Goal: Information Seeking & Learning: Learn about a topic

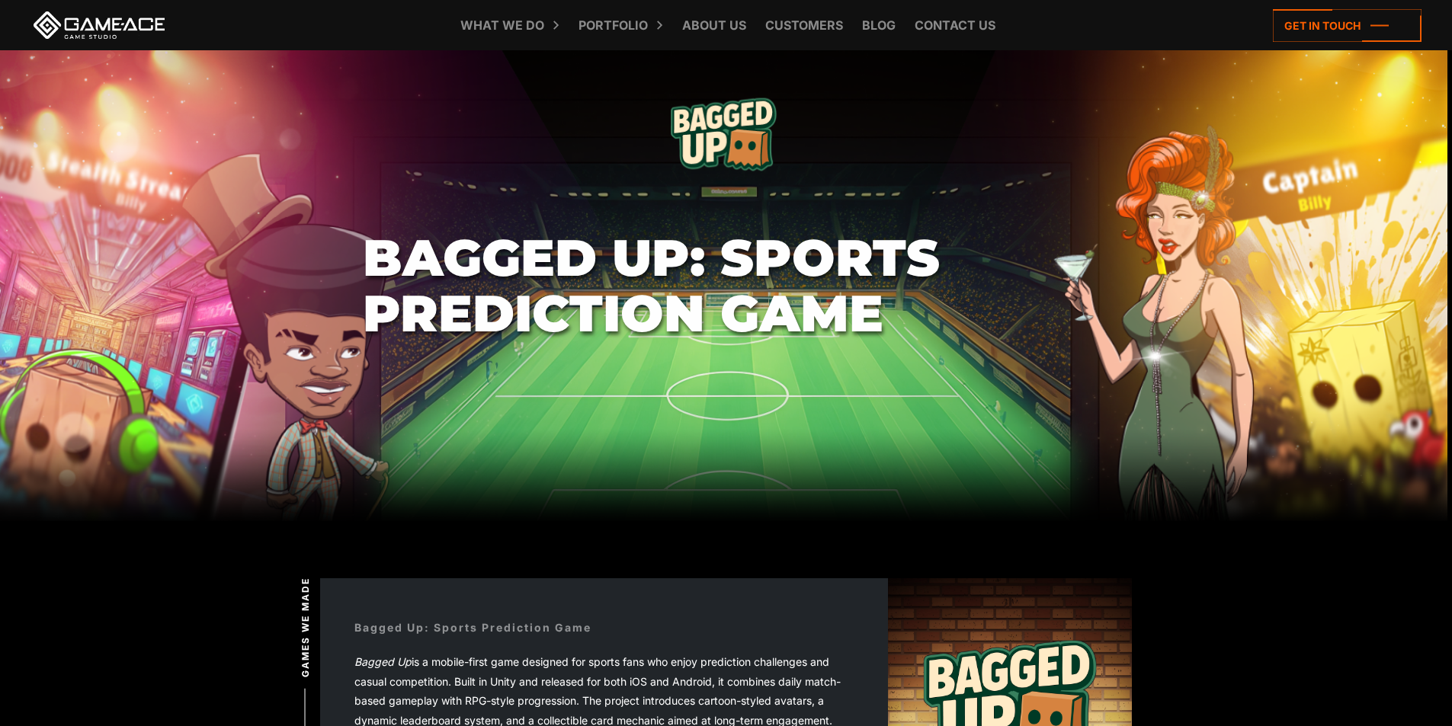
click at [136, 24] on link at bounding box center [98, 24] width 137 height 27
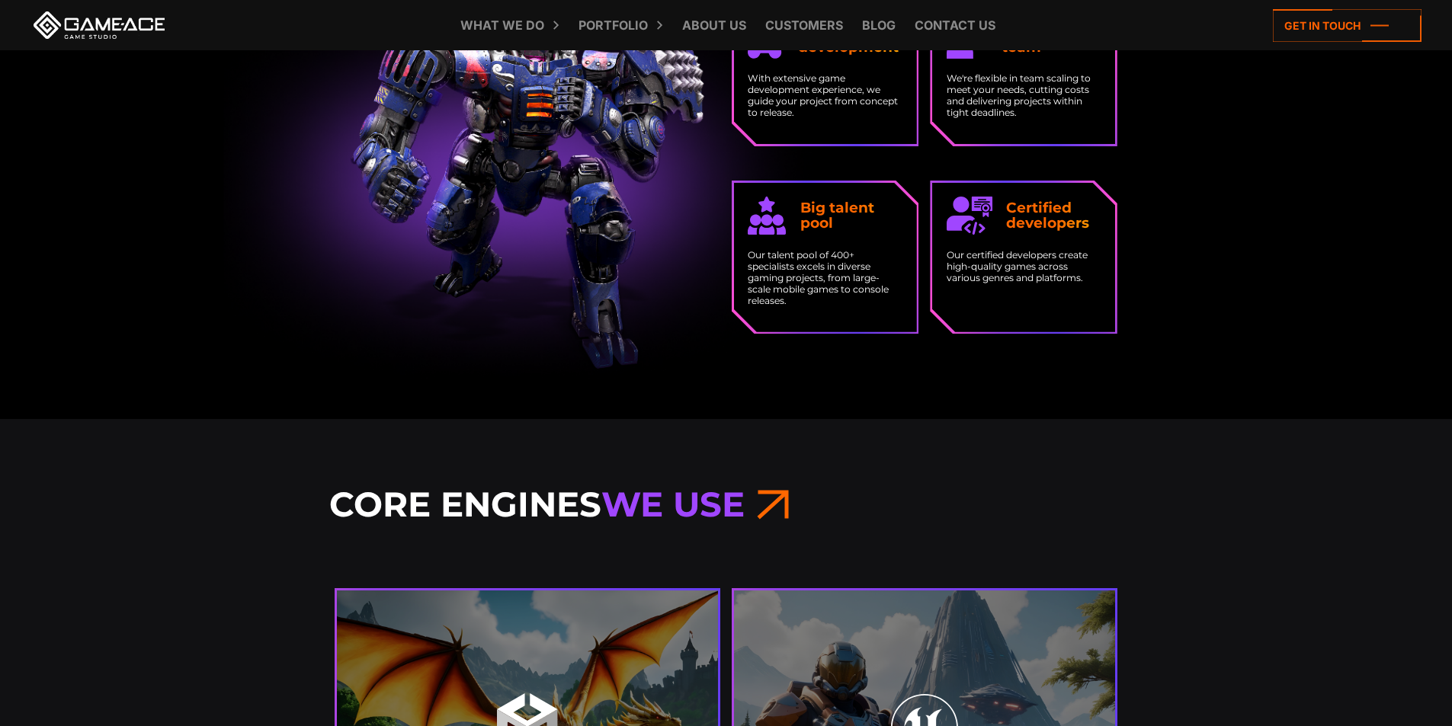
scroll to position [2667, 0]
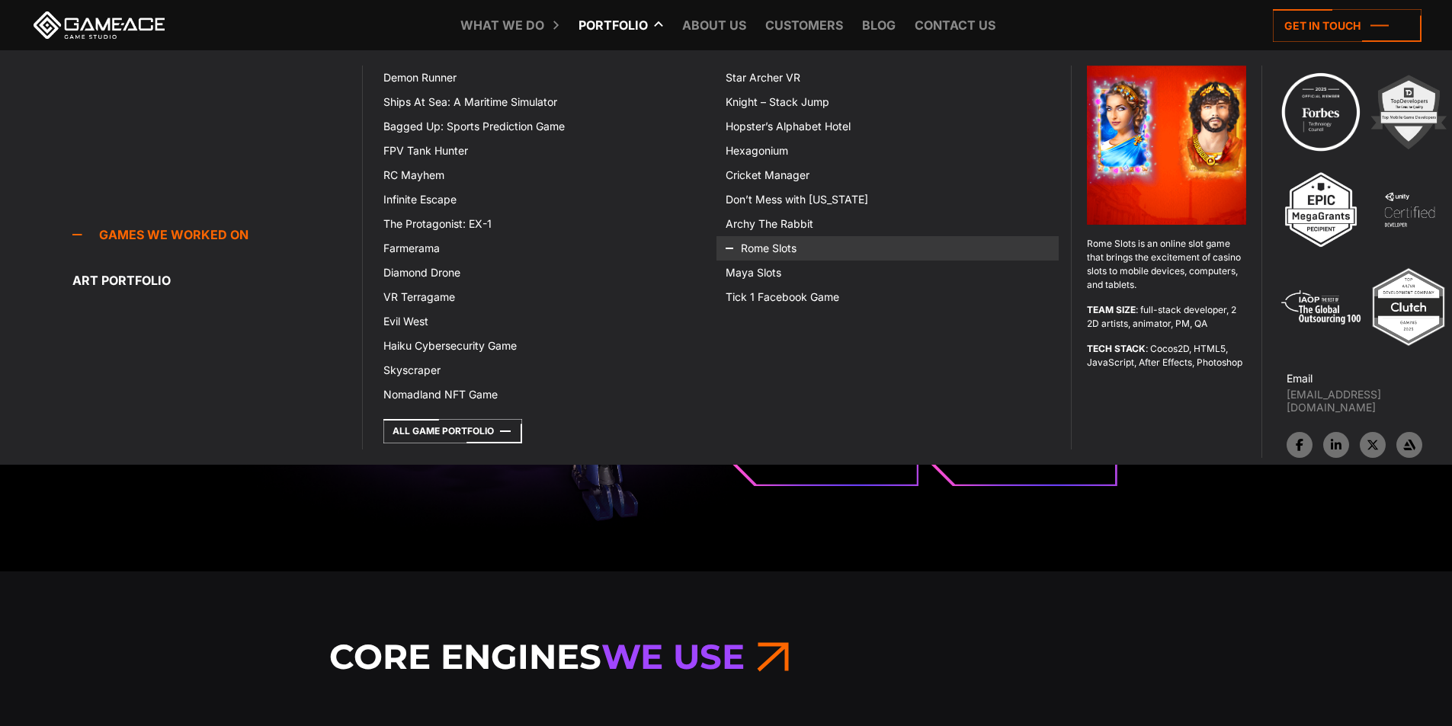
click at [749, 248] on icon at bounding box center [743, 248] width 37 height 24
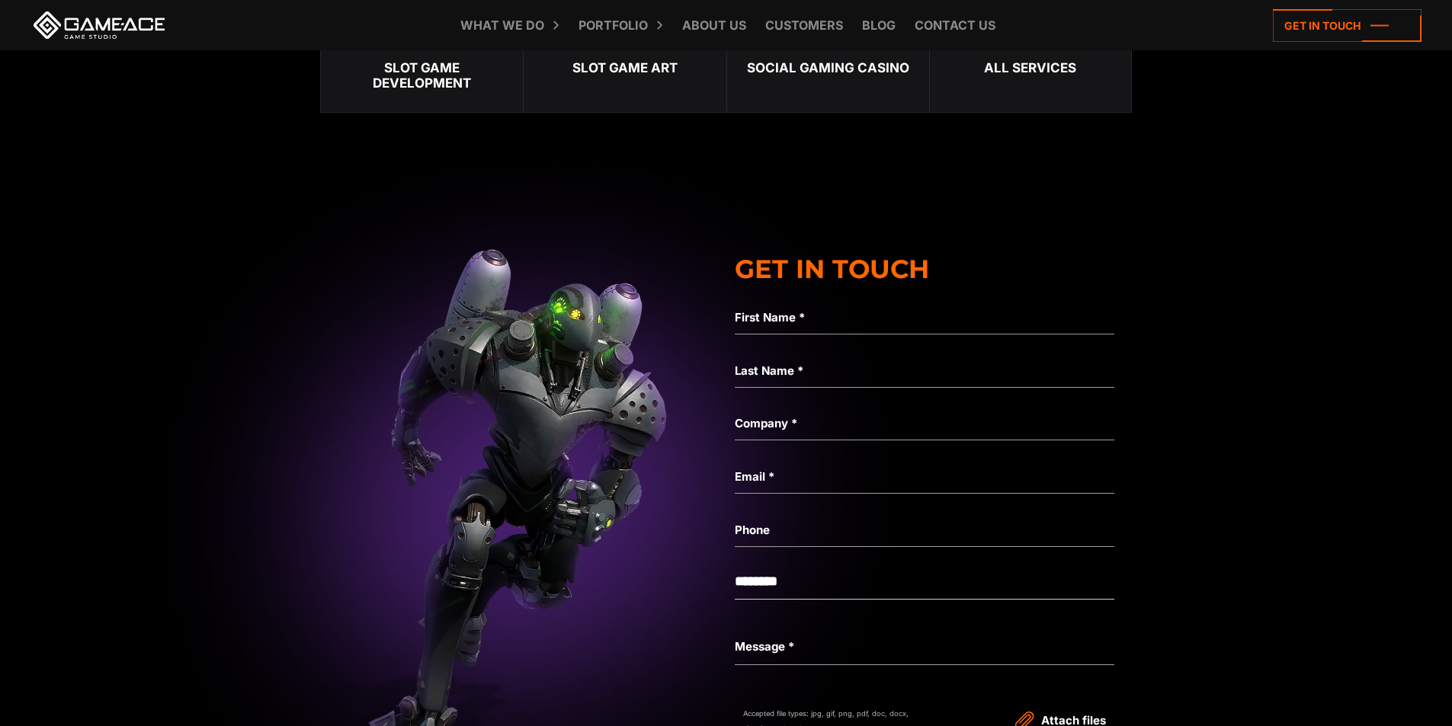
scroll to position [3810, 0]
